Goal: Information Seeking & Learning: Check status

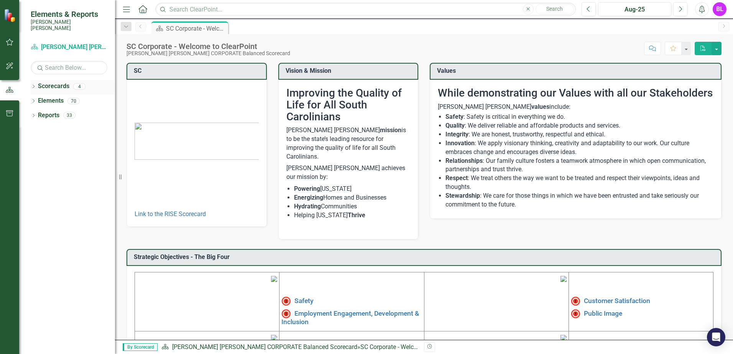
click at [48, 83] on link "Scorecards" at bounding box center [53, 86] width 31 height 9
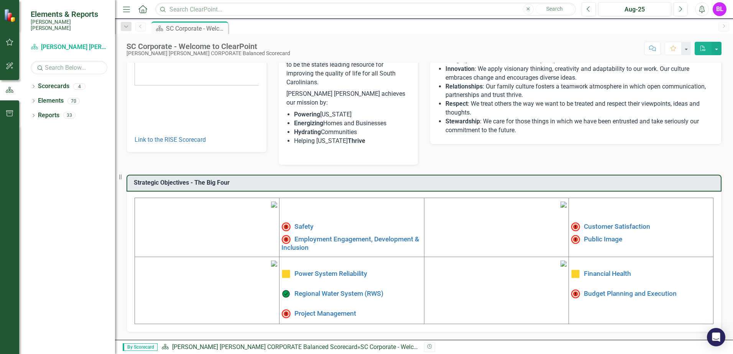
scroll to position [127, 0]
click at [297, 223] on link "Safety" at bounding box center [303, 227] width 19 height 8
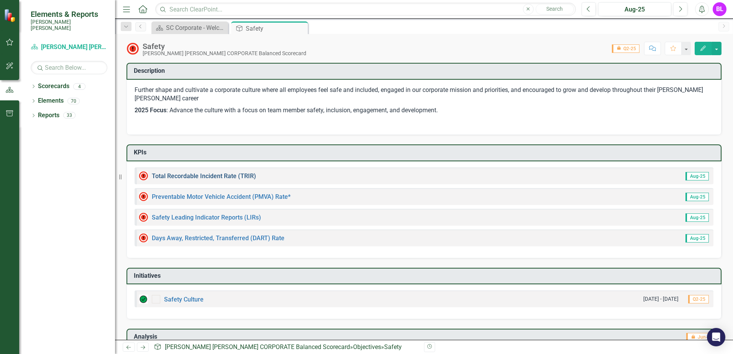
click at [190, 176] on link "Total Recordable Incident Rate (TRIR)" at bounding box center [204, 175] width 104 height 7
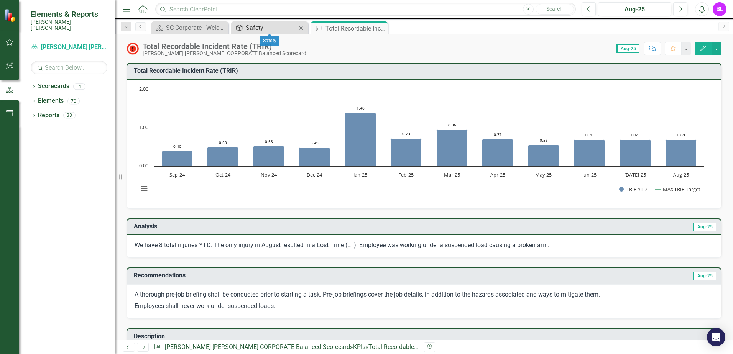
click at [267, 30] on div "Safety" at bounding box center [271, 28] width 51 height 10
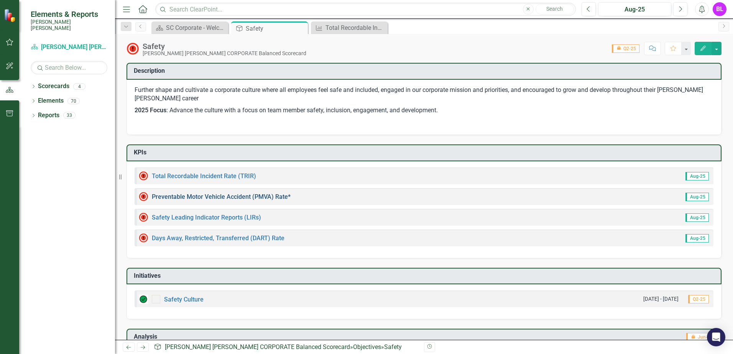
click at [202, 197] on link "Preventable Motor Vehicle Accident (PMVA) Rate*" at bounding box center [221, 196] width 139 height 7
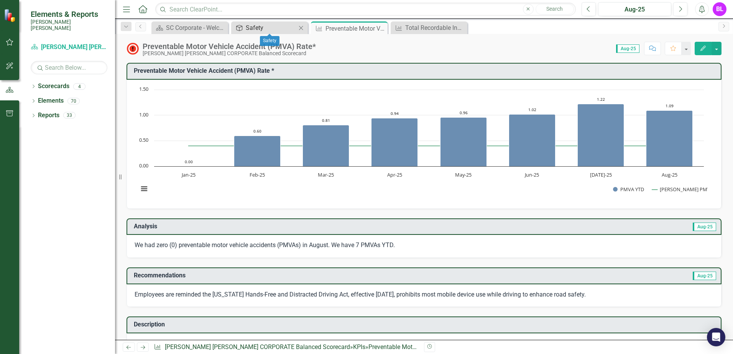
click at [264, 27] on div "Safety" at bounding box center [271, 28] width 51 height 10
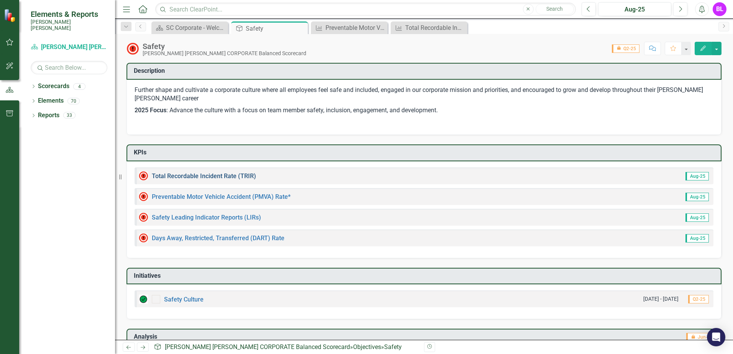
click at [189, 176] on link "Total Recordable Incident Rate (TRIR)" at bounding box center [204, 175] width 104 height 7
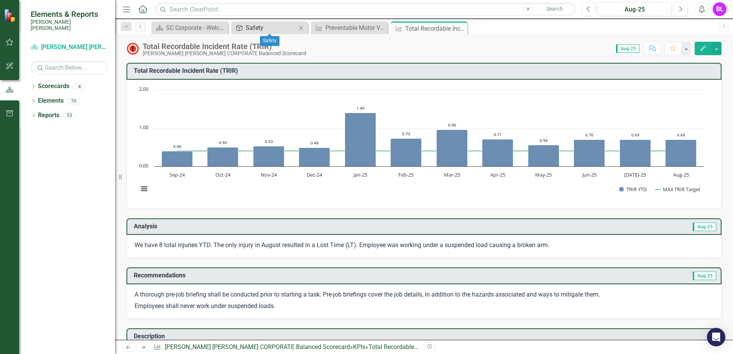
click at [282, 27] on div "Safety" at bounding box center [271, 28] width 51 height 10
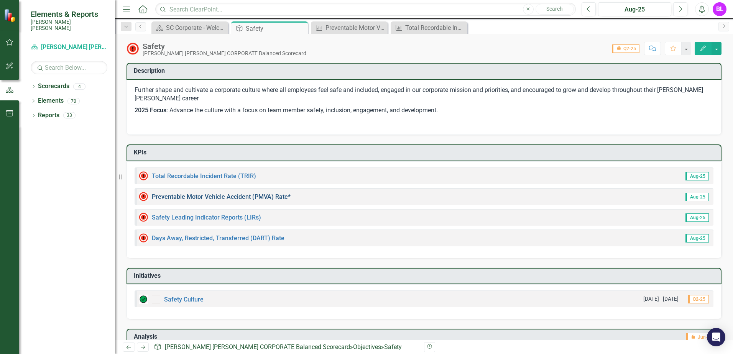
click at [176, 197] on link "Preventable Motor Vehicle Accident (PMVA) Rate*" at bounding box center [221, 196] width 139 height 7
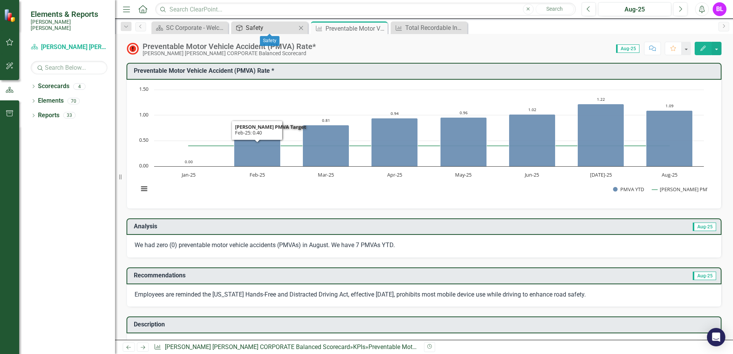
click at [265, 31] on div "Safety" at bounding box center [271, 28] width 51 height 10
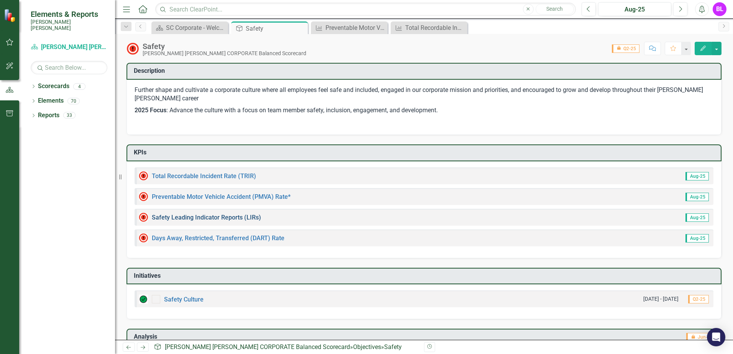
click at [184, 216] on link "Safety Leading Indicator Reports (LIRs)" at bounding box center [206, 217] width 109 height 7
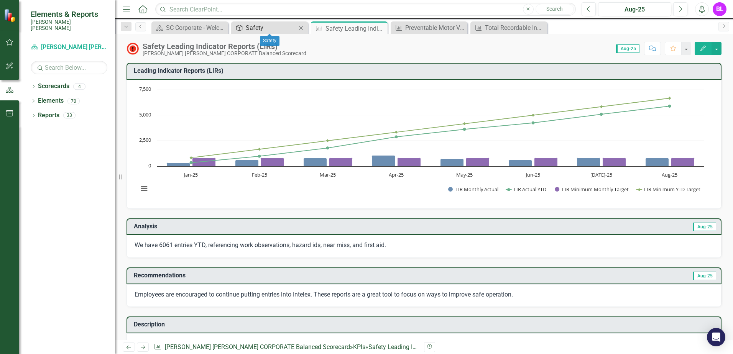
click at [276, 28] on div "Safety" at bounding box center [271, 28] width 51 height 10
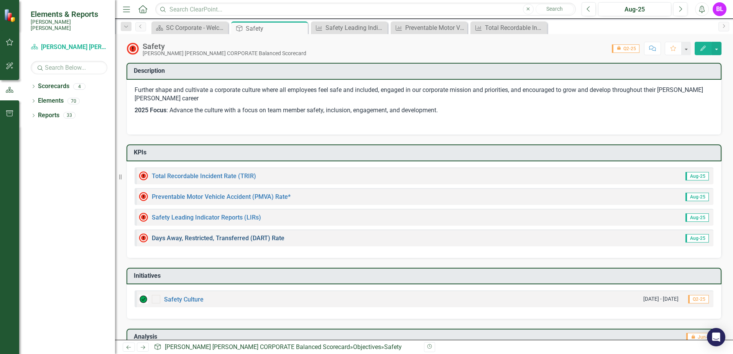
click at [178, 237] on link "Days Away, Restricted, Transferred (DART) Rate" at bounding box center [218, 238] width 133 height 7
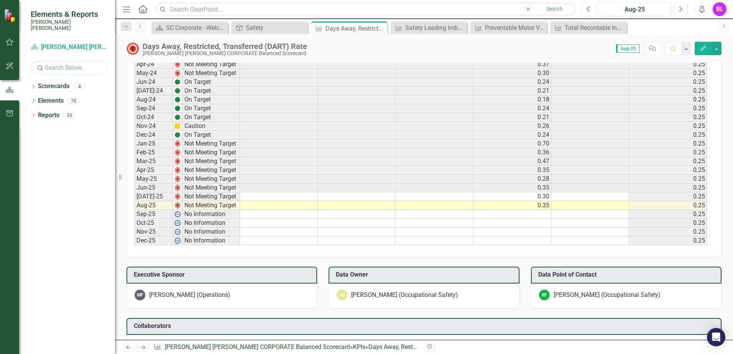
scroll to position [537, 0]
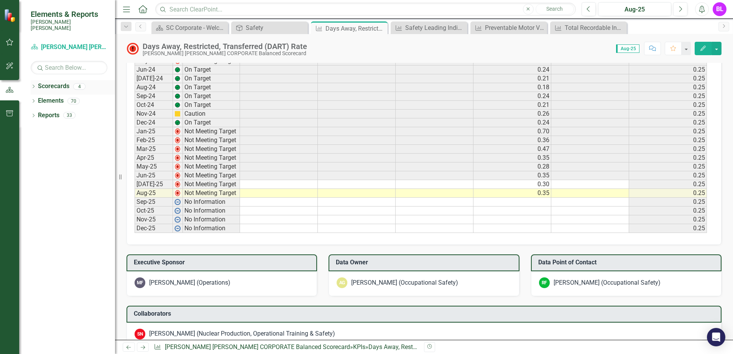
click at [52, 83] on link "Scorecards" at bounding box center [53, 86] width 31 height 9
click at [51, 82] on link "Scorecards" at bounding box center [53, 86] width 31 height 9
click at [54, 82] on link "Scorecards" at bounding box center [53, 86] width 31 height 9
click at [57, 97] on link "Elements" at bounding box center [51, 101] width 26 height 9
click at [62, 82] on link "Scorecards" at bounding box center [53, 86] width 31 height 9
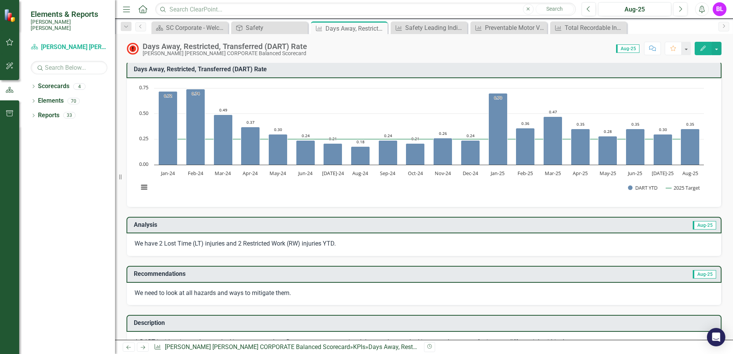
scroll to position [0, 0]
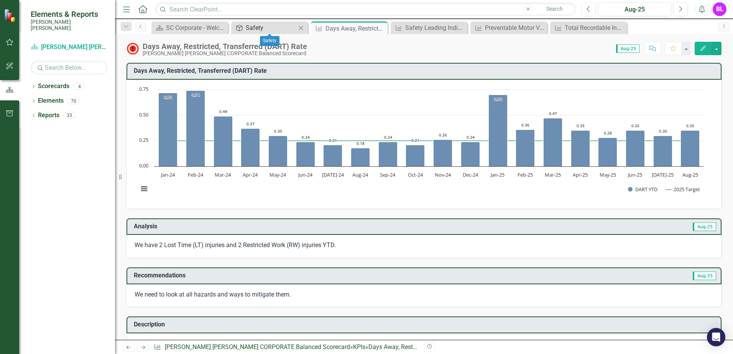
click at [273, 30] on div "Safety" at bounding box center [271, 28] width 51 height 10
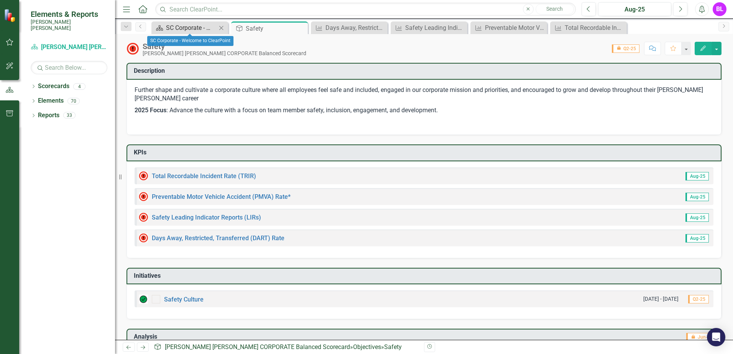
click at [199, 30] on div "SC Corporate - Welcome to ClearPoint" at bounding box center [191, 28] width 51 height 10
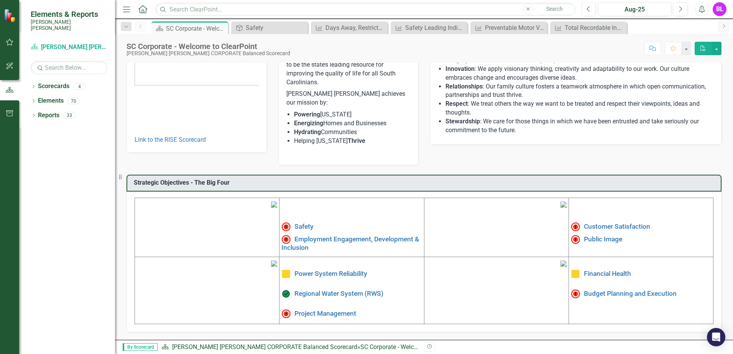
scroll to position [127, 0]
click at [319, 235] on link "Employment Engagement, Development & Inclusion" at bounding box center [350, 243] width 138 height 16
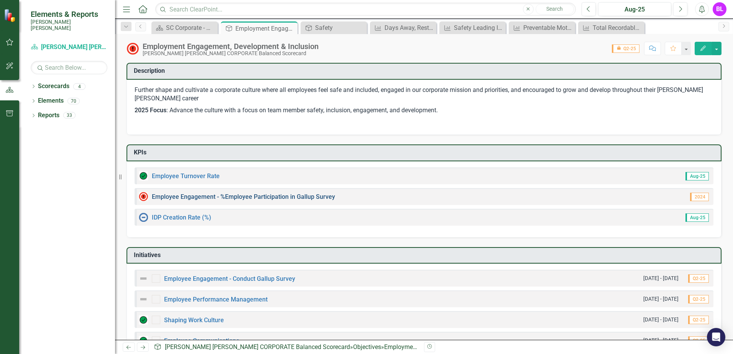
click at [229, 197] on link "Employee Engagement - %Employee Participation in Gallup Survey​" at bounding box center [243, 196] width 183 height 7
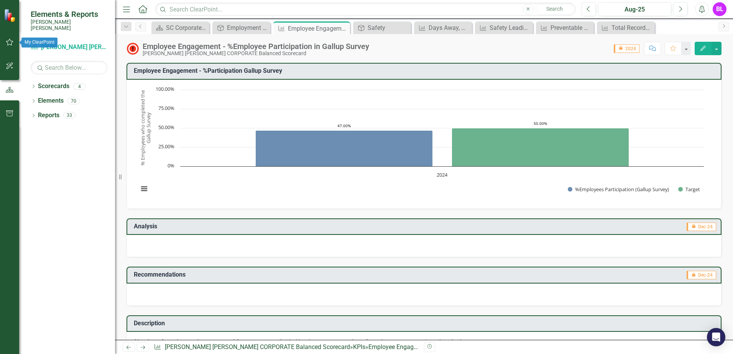
click at [9, 42] on icon "button" at bounding box center [10, 42] width 8 height 6
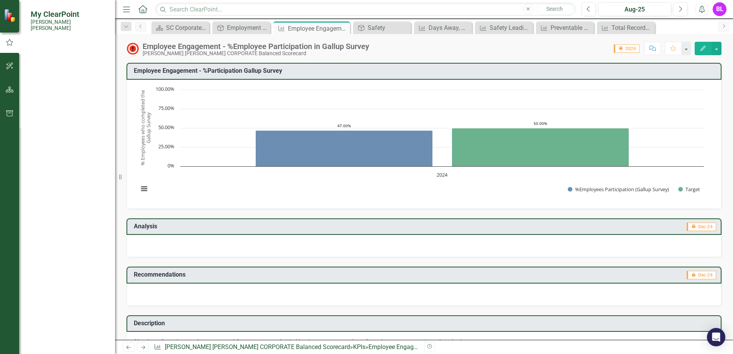
click at [53, 162] on link "Alert Inbox" at bounding box center [53, 166] width 30 height 9
